Goal: Information Seeking & Learning: Find specific fact

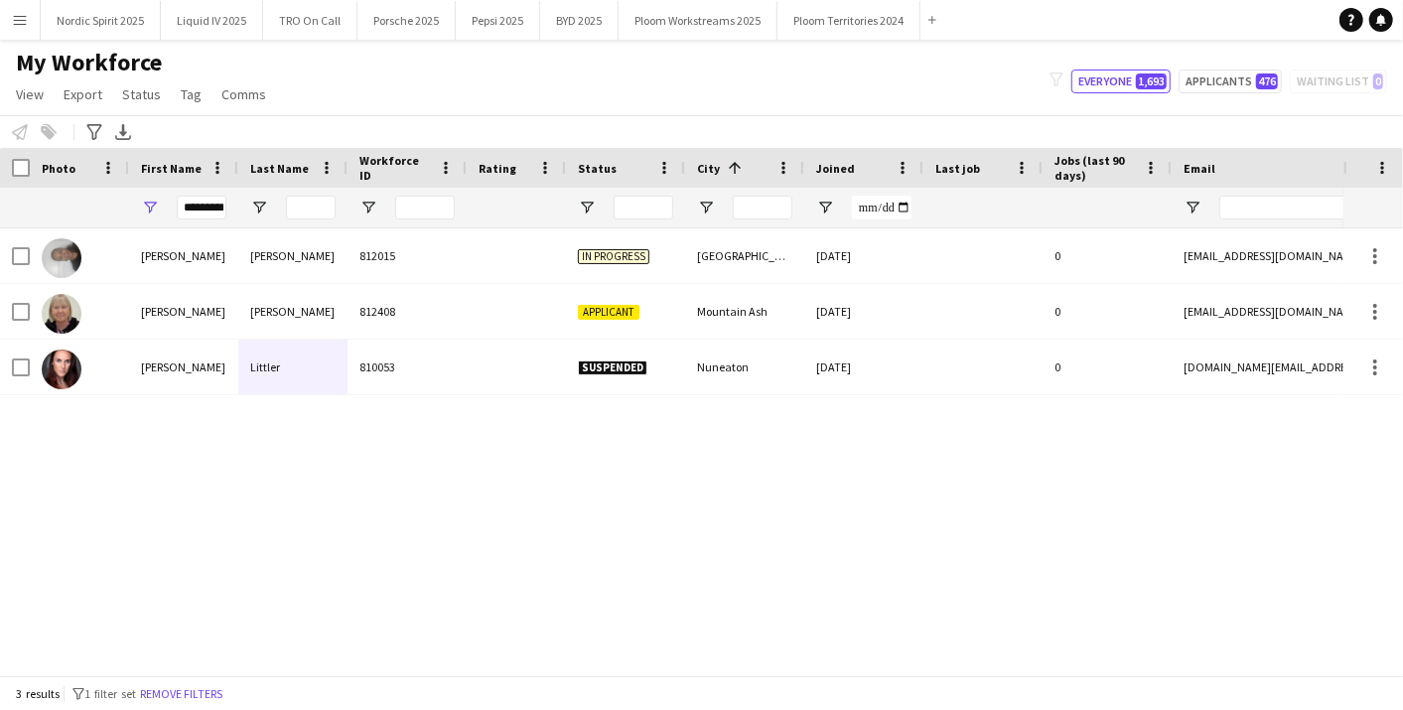
scroll to position [0, 2]
drag, startPoint x: 187, startPoint y: 204, endPoint x: 251, endPoint y: 194, distance: 65.3
click at [251, 194] on div "*********" at bounding box center [1076, 208] width 2153 height 40
type input "*"
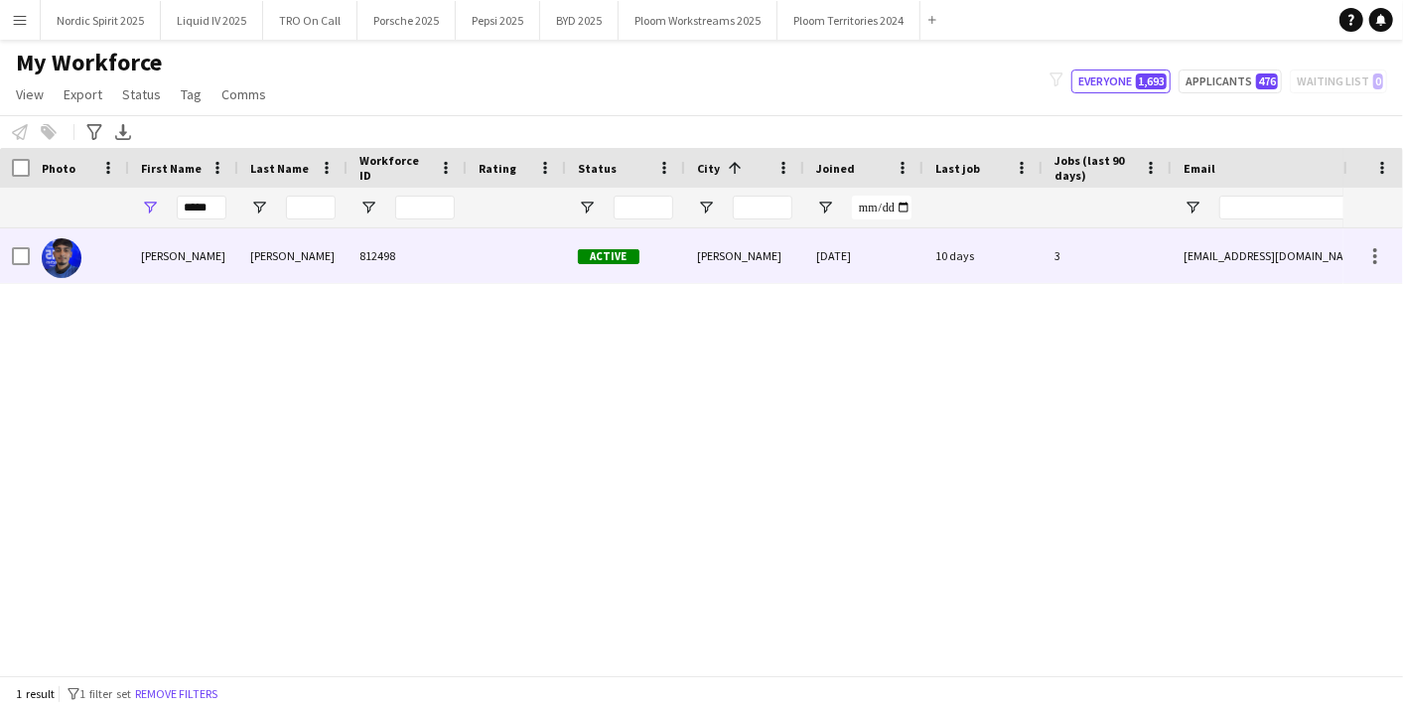
type input "*****"
click at [299, 255] on div "[PERSON_NAME]" at bounding box center [292, 255] width 109 height 55
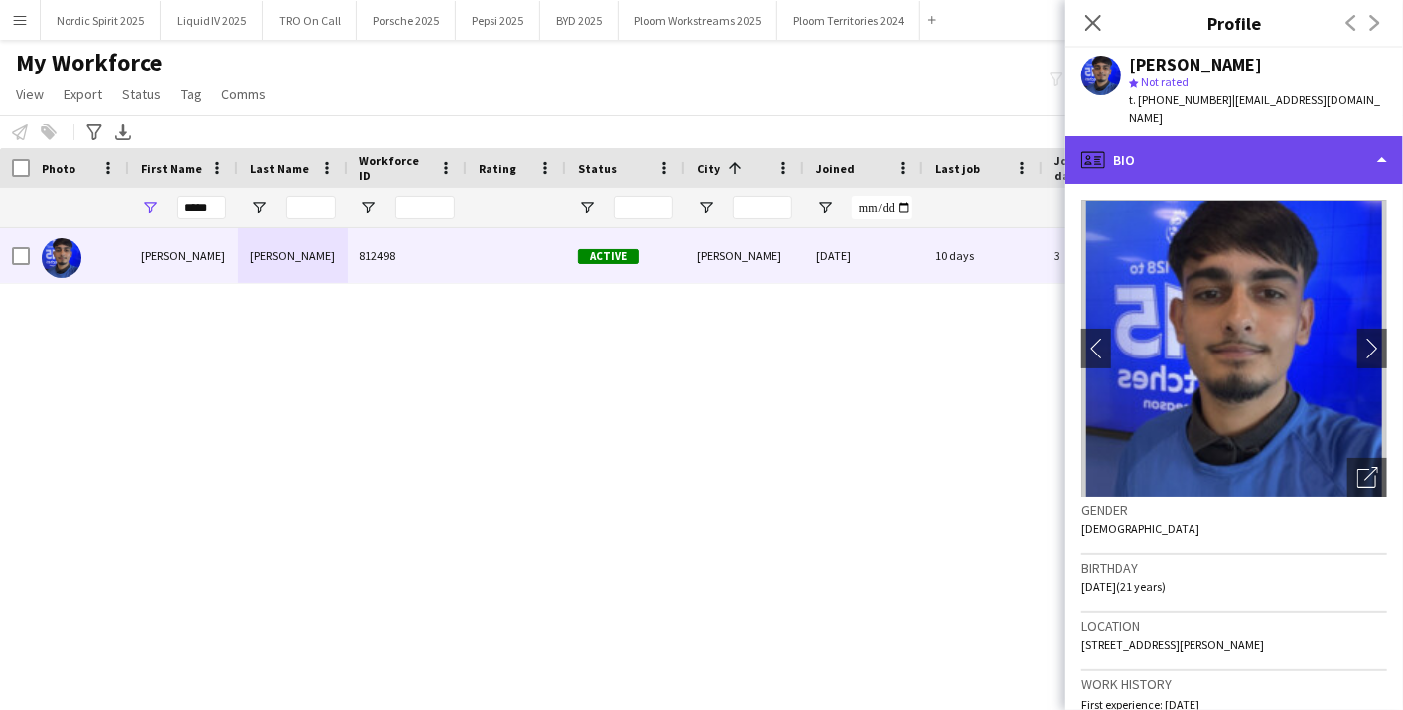
click at [1381, 137] on div "profile Bio" at bounding box center [1235, 160] width 338 height 48
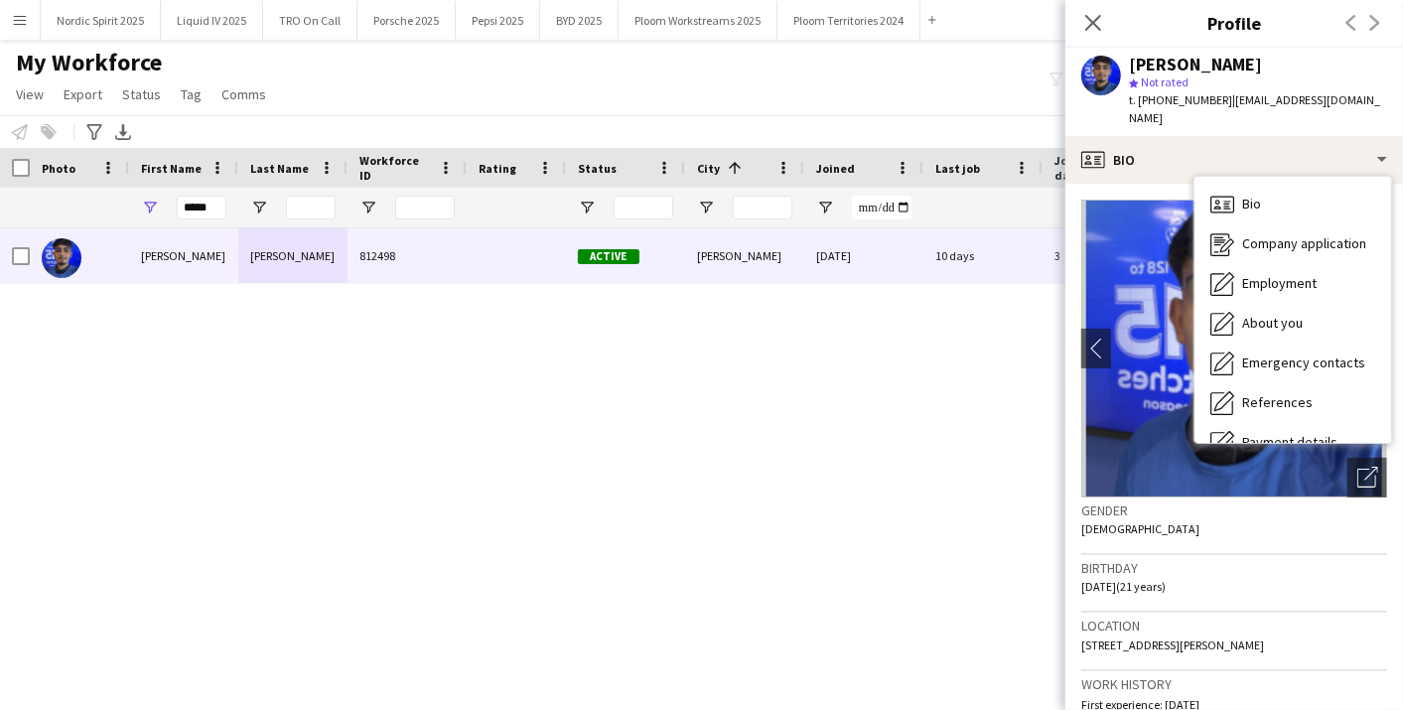
click at [1379, 94] on app-profile-header "[PERSON_NAME] [PERSON_NAME] Not rated t. [PHONE_NUMBER] | [EMAIL_ADDRESS][DOMAI…" at bounding box center [1235, 92] width 338 height 88
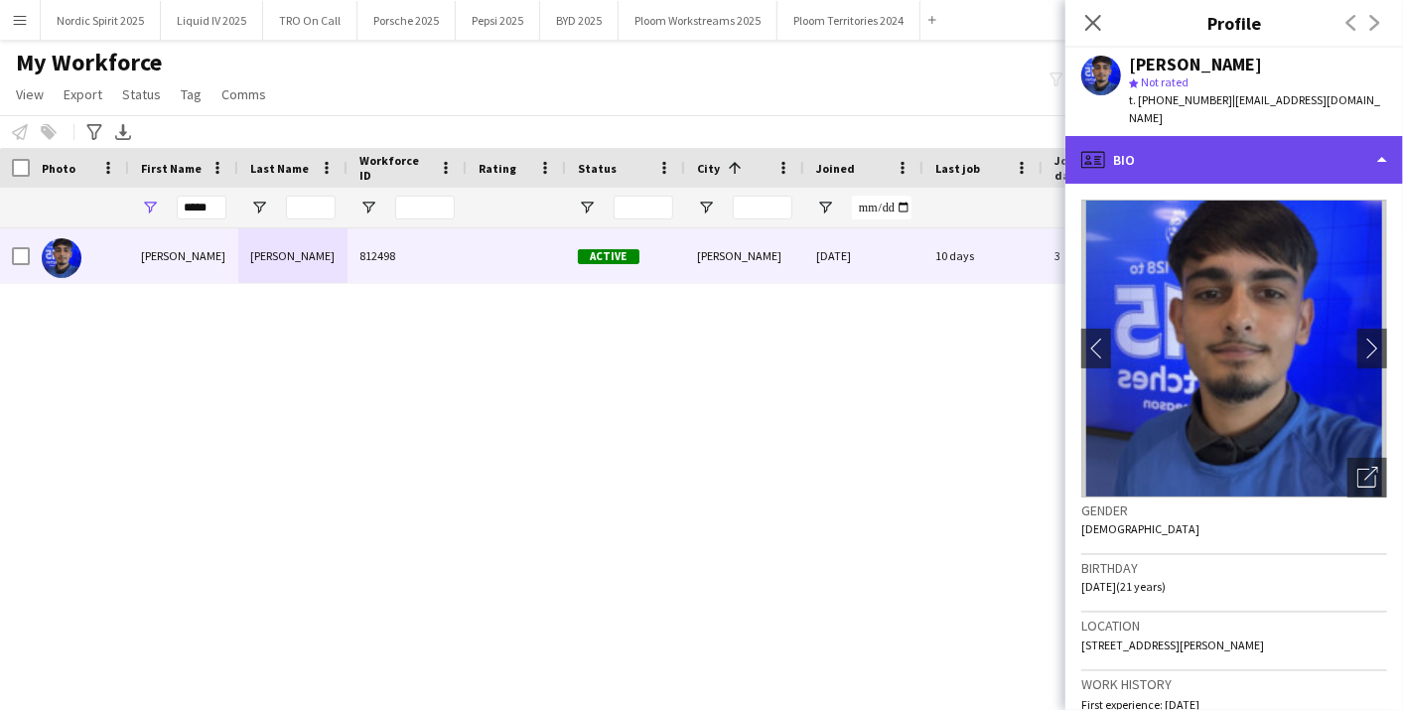
click at [1378, 136] on div "profile Bio" at bounding box center [1235, 160] width 338 height 48
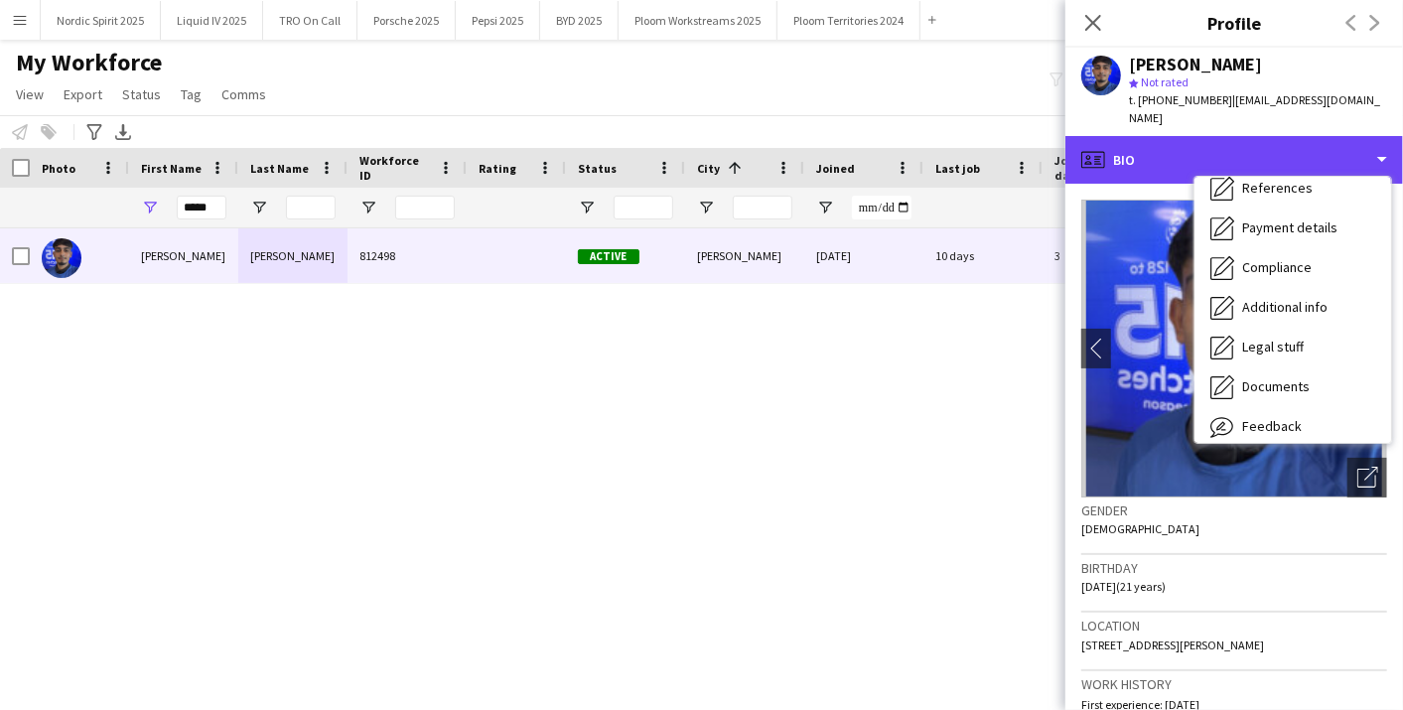
scroll to position [226, 0]
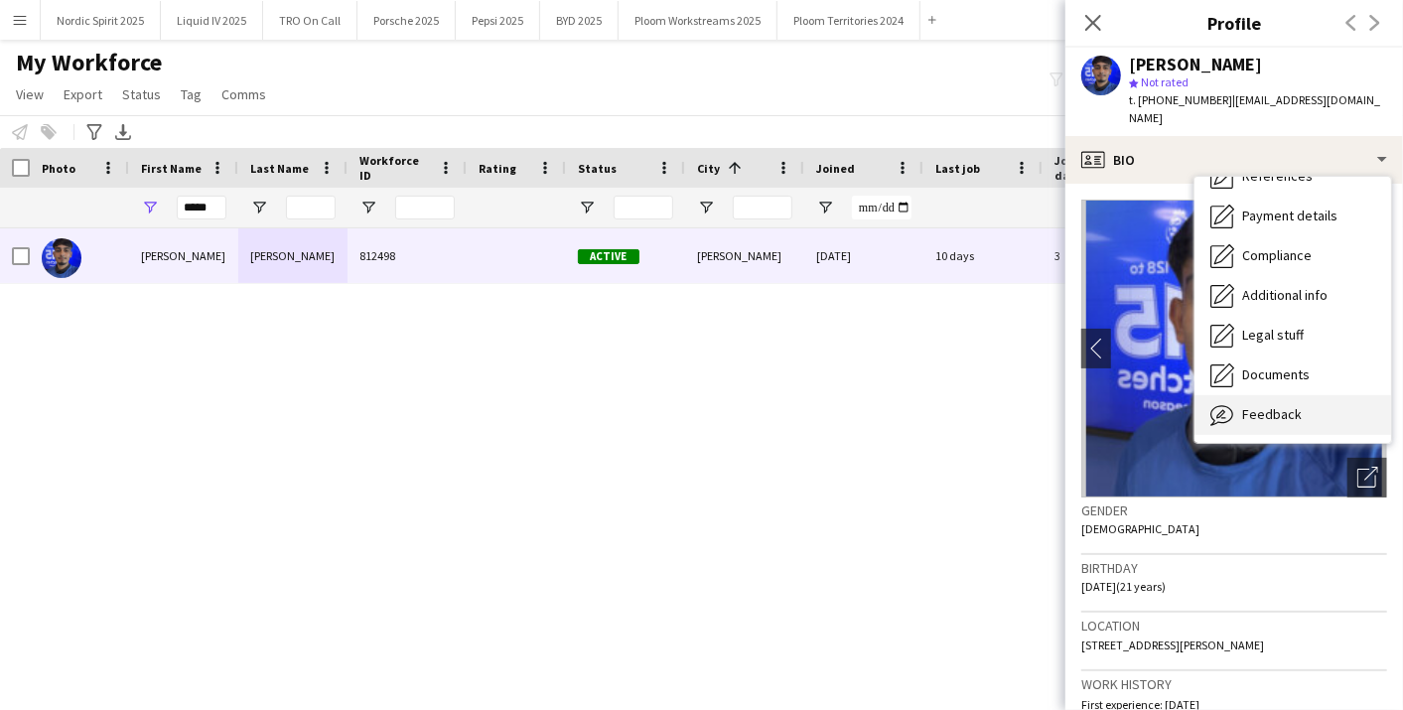
click at [1319, 395] on div "Feedback Feedback" at bounding box center [1293, 415] width 197 height 40
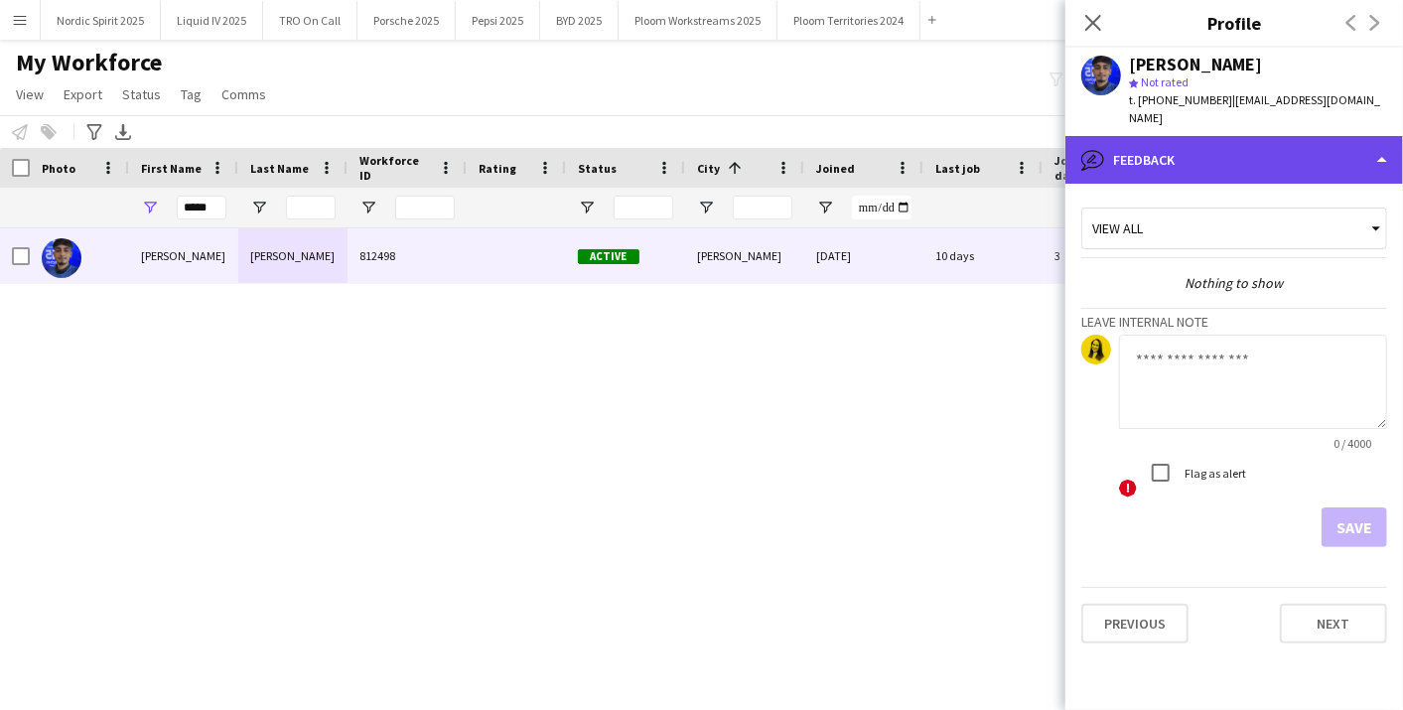
click at [1379, 136] on div "bubble-pencil Feedback" at bounding box center [1235, 160] width 338 height 48
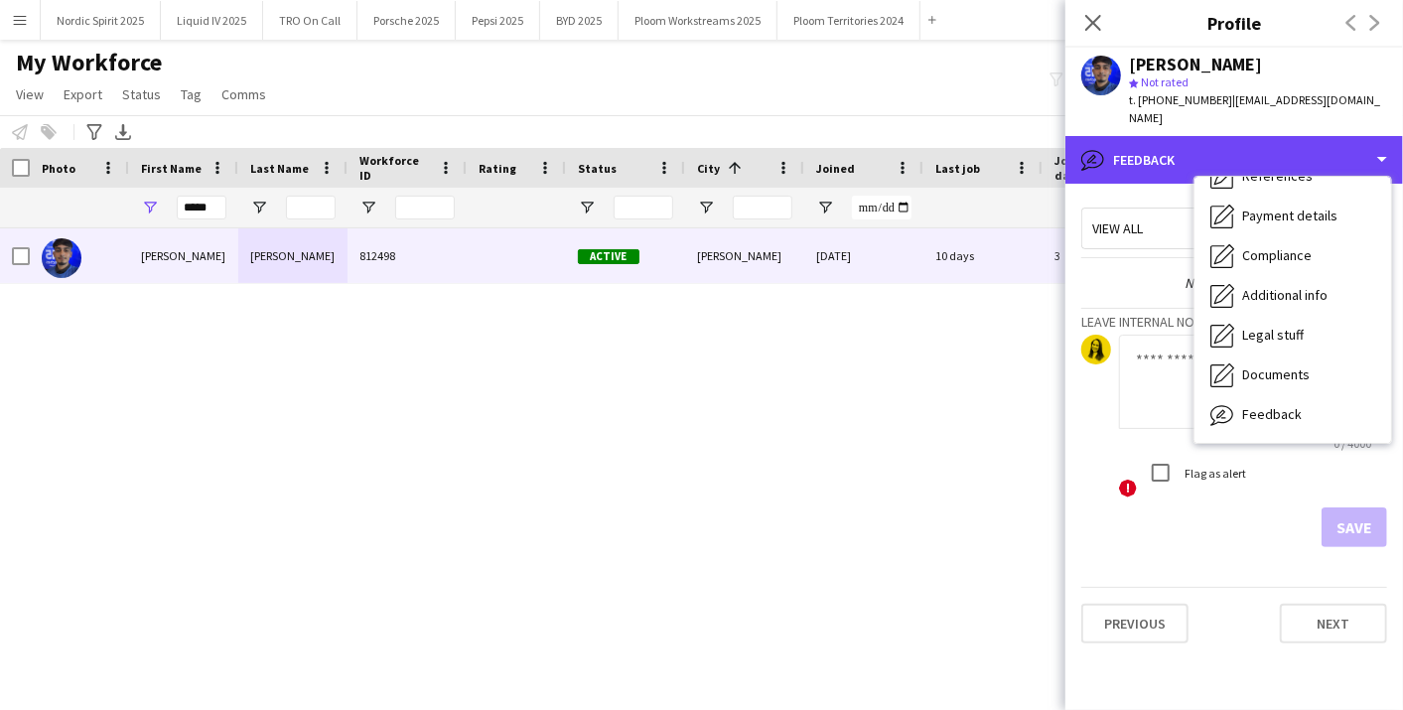
scroll to position [265, 0]
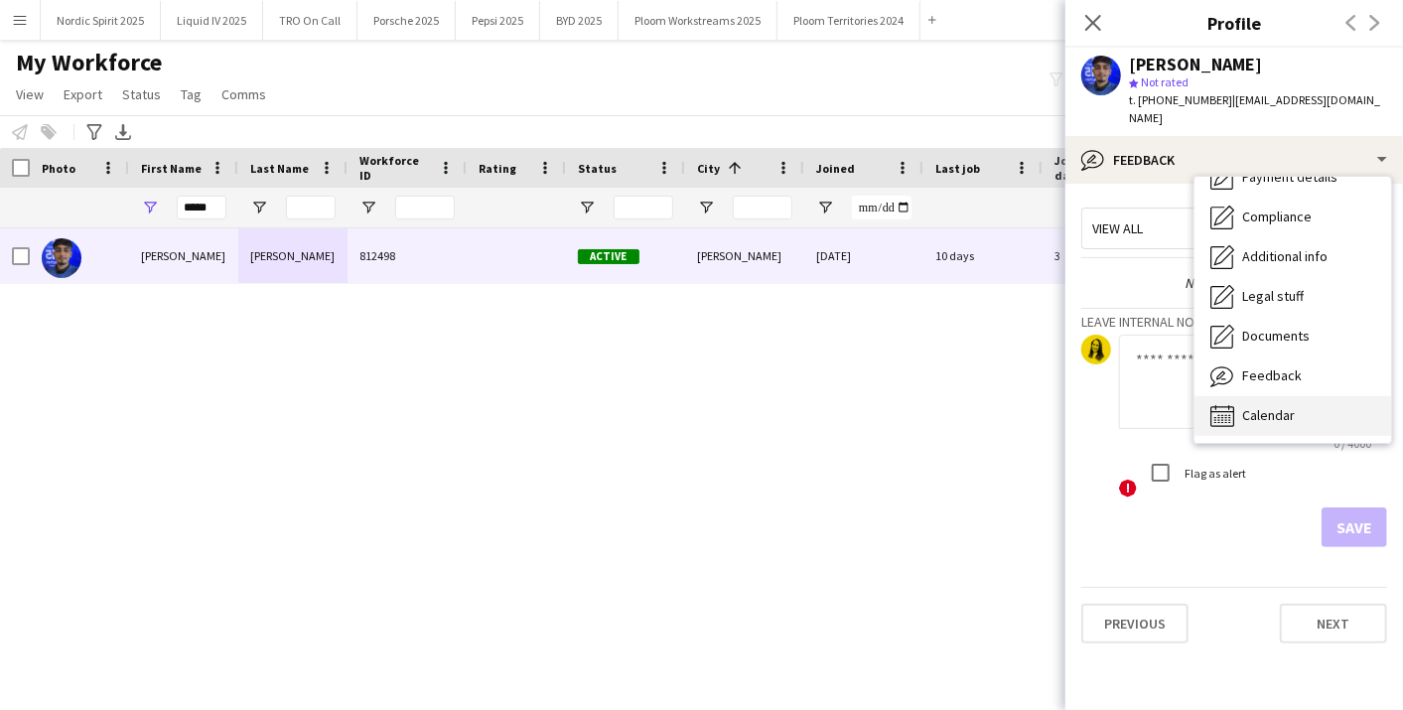
click at [1337, 396] on div "Calendar Calendar" at bounding box center [1293, 416] width 197 height 40
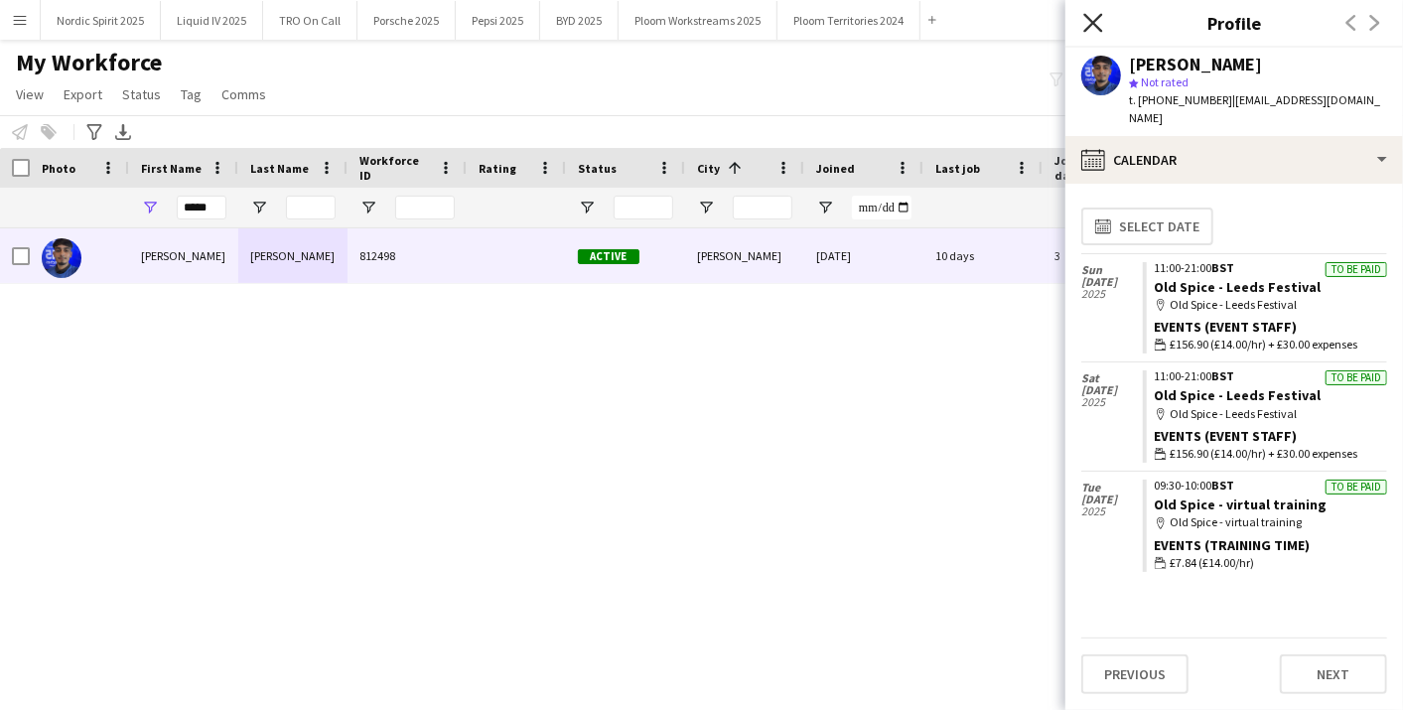
click at [1100, 22] on icon "Close pop-in" at bounding box center [1092, 22] width 19 height 19
